Goal: Check status

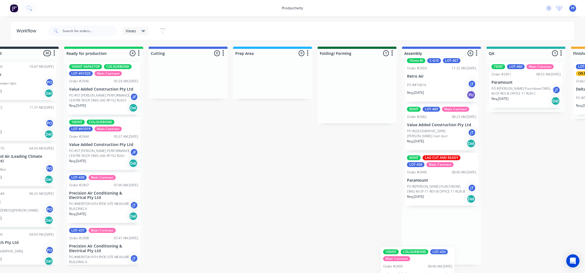
scroll to position [163, 0]
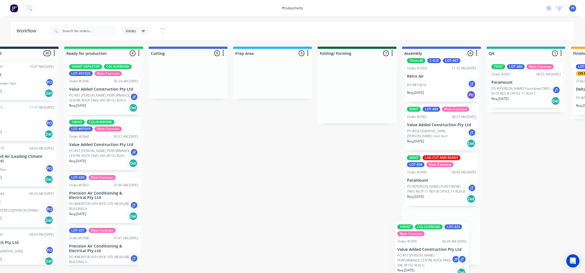
click at [435, 257] on div "Submitted 36 Order #240 10:47 AM [DATE] Retro Air PO #Freshwater Apts PO Req. […" at bounding box center [501, 156] width 1074 height 218
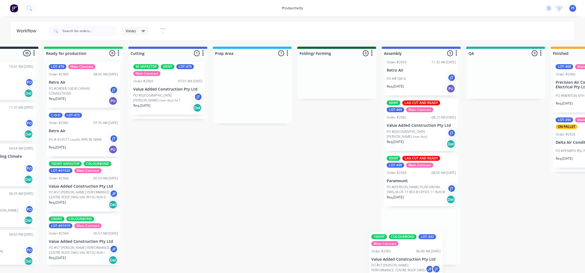
scroll to position [123, 0]
drag, startPoint x: 295, startPoint y: 105, endPoint x: 426, endPoint y: 251, distance: 196.4
click at [426, 251] on div "Submitted 36 Order #240 10:47 AM [DATE] Retro Air PO #Freshwater Apts PO Req. […" at bounding box center [480, 156] width 1074 height 218
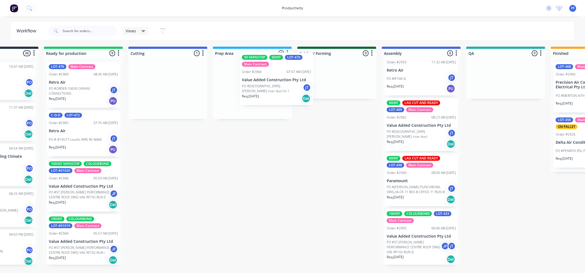
drag, startPoint x: 154, startPoint y: 102, endPoint x: 265, endPoint y: 92, distance: 111.5
click at [265, 92] on div "Submitted 36 Order #240 10:47 AM [DATE] Retro Air PO #Freshwater Apts PO Req. […" at bounding box center [480, 156] width 1074 height 218
